Goal: Task Accomplishment & Management: Complete application form

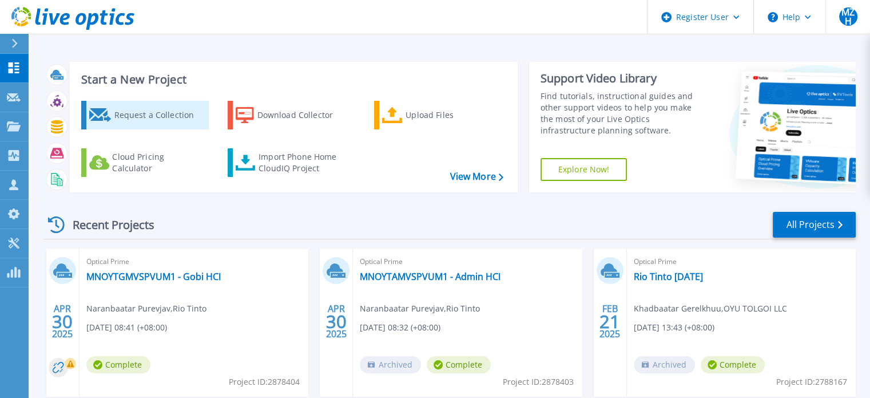
click at [160, 112] on div "Request a Collection" at bounding box center [160, 115] width 92 height 23
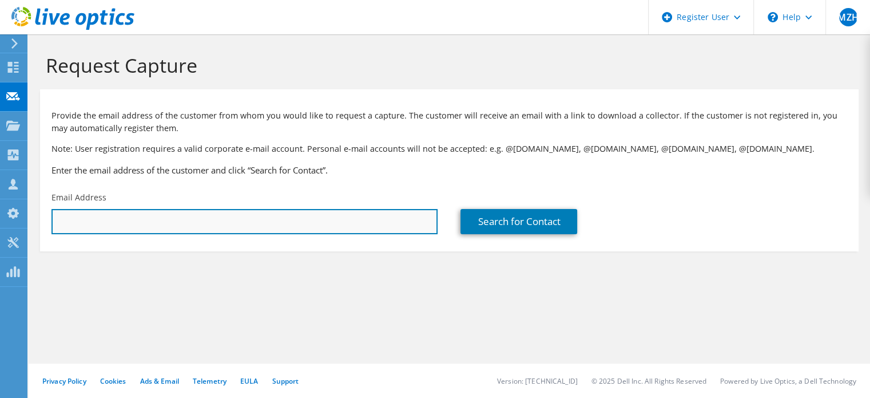
click at [201, 215] on input "text" at bounding box center [244, 221] width 386 height 25
paste input "[PERSON_NAME] [PERSON_NAME], FVP, ICT <[EMAIL_ADDRESS][DOMAIN_NAME]>"
type input "[EMAIL_ADDRESS][DOMAIN_NAME]"
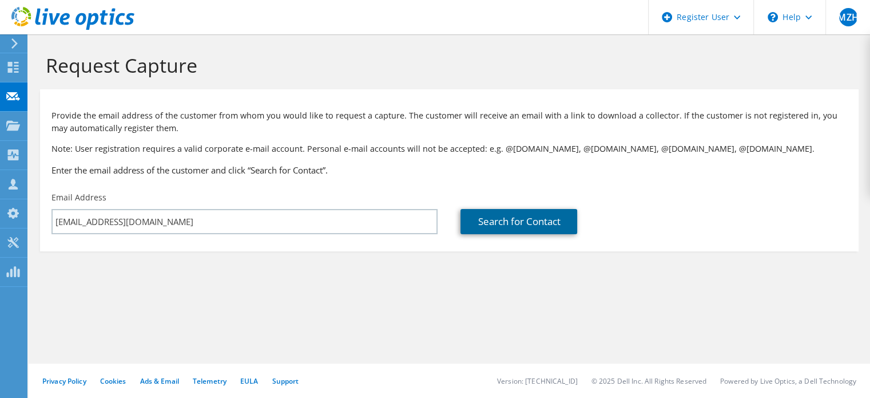
click at [503, 215] on link "Search for Contact" at bounding box center [519, 221] width 117 height 25
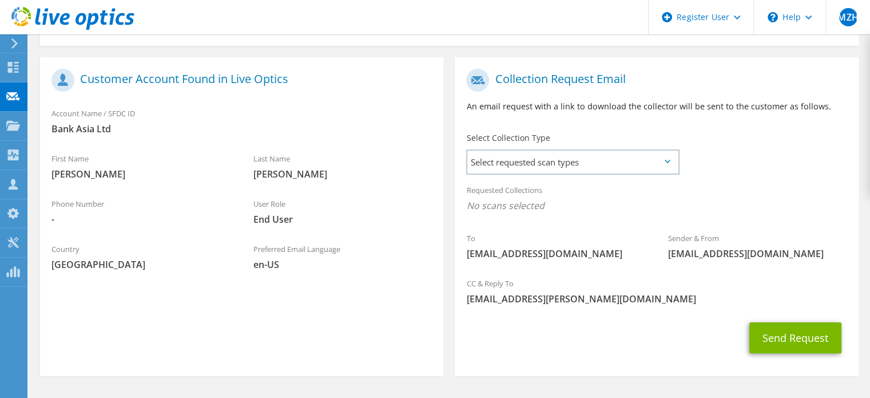
scroll to position [206, 0]
click at [605, 172] on span "Select requested scan types" at bounding box center [572, 161] width 211 height 23
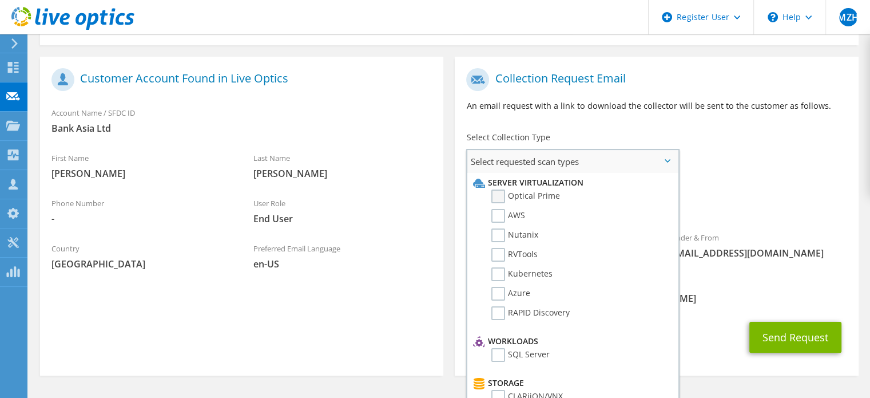
click at [501, 196] on label "Optical Prime" at bounding box center [525, 196] width 69 height 14
click at [0, 0] on input "Optical Prime" at bounding box center [0, 0] width 0 height 0
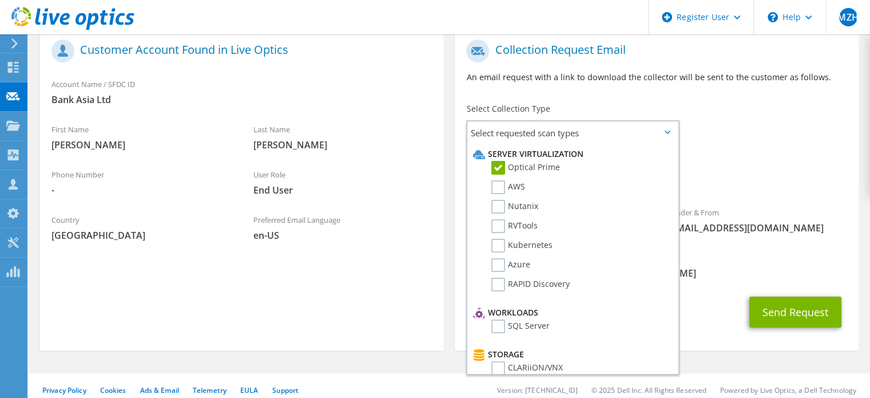
scroll to position [244, 0]
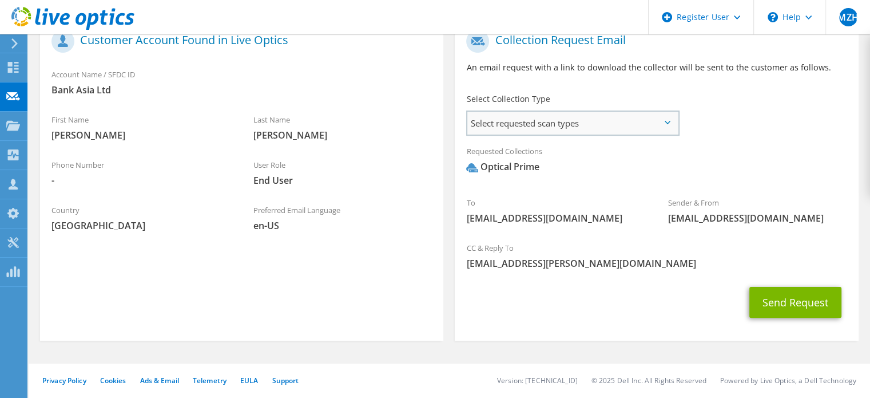
click at [657, 122] on span "Select requested scan types" at bounding box center [572, 123] width 211 height 23
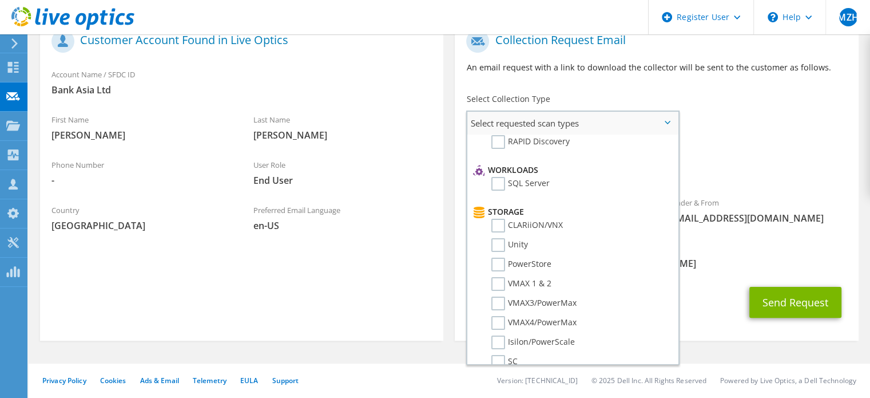
scroll to position [138, 0]
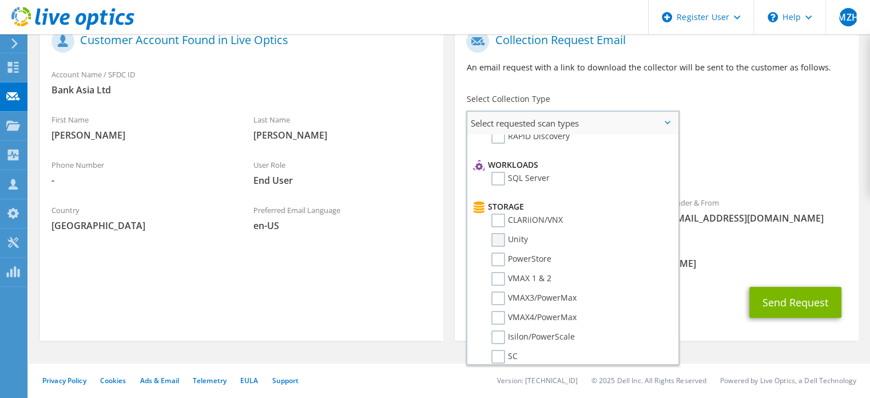
click at [503, 235] on label "Unity" at bounding box center [509, 240] width 37 height 14
click at [0, 0] on input "Unity" at bounding box center [0, 0] width 0 height 0
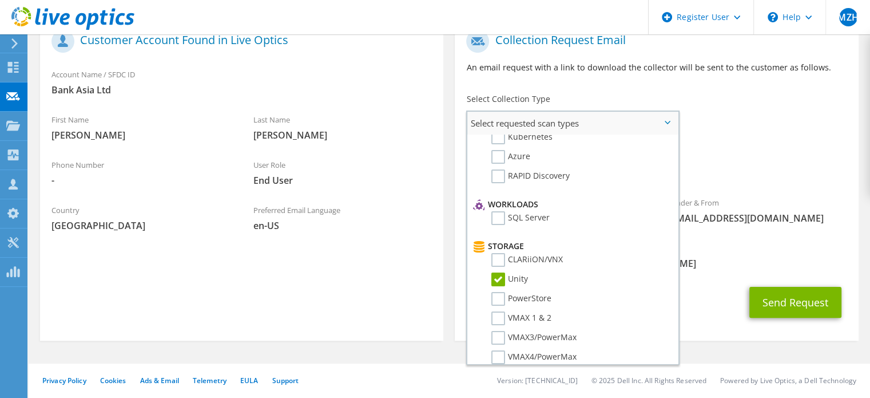
scroll to position [64, 0]
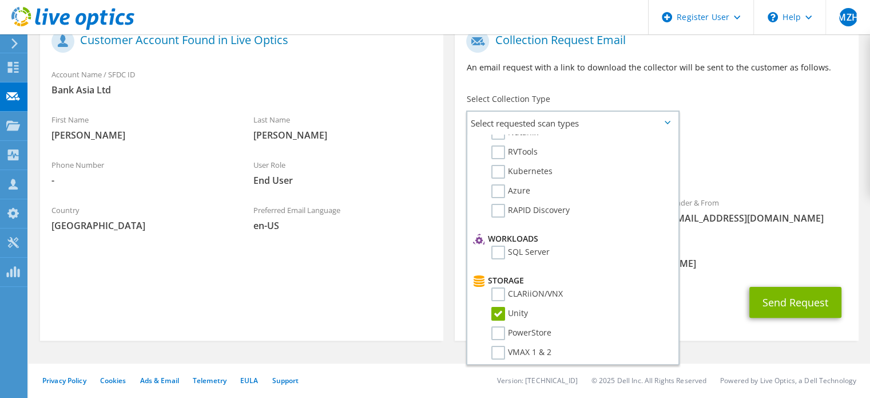
click at [701, 261] on span "[EMAIL_ADDRESS][PERSON_NAME][DOMAIN_NAME]" at bounding box center [656, 263] width 380 height 13
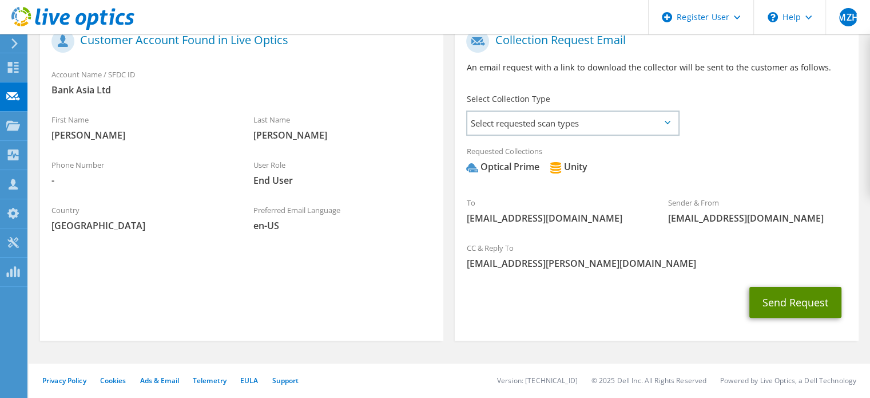
click at [785, 304] on button "Send Request" at bounding box center [795, 302] width 92 height 31
